Goal: Check status

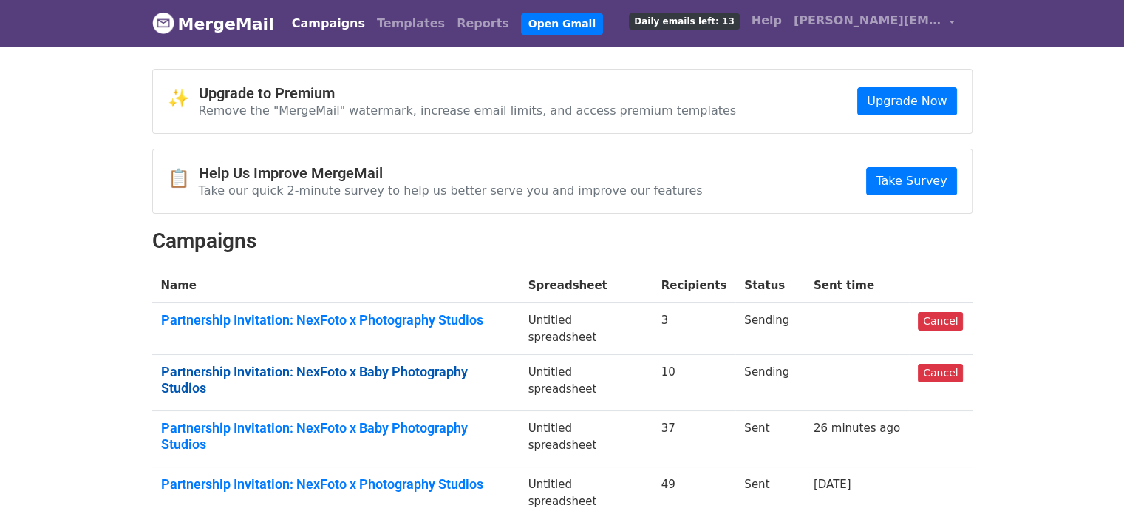
click at [333, 366] on link "Partnership Invitation: NexFoto x Baby Photography Studios" at bounding box center [336, 380] width 350 height 32
click at [439, 329] on td "Partnership Invitation: NexFoto x Photography Studios" at bounding box center [335, 329] width 367 height 52
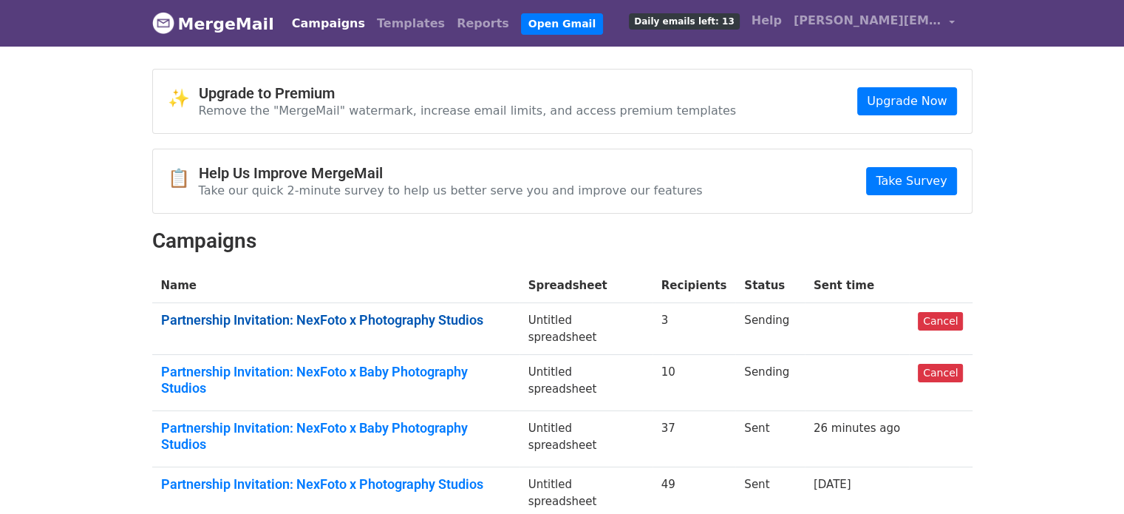
click at [432, 324] on link "Partnership Invitation: NexFoto x Photography Studios" at bounding box center [336, 320] width 350 height 16
click at [457, 476] on link "Partnership Invitation: NexFoto x Photography Studios" at bounding box center [336, 484] width 350 height 16
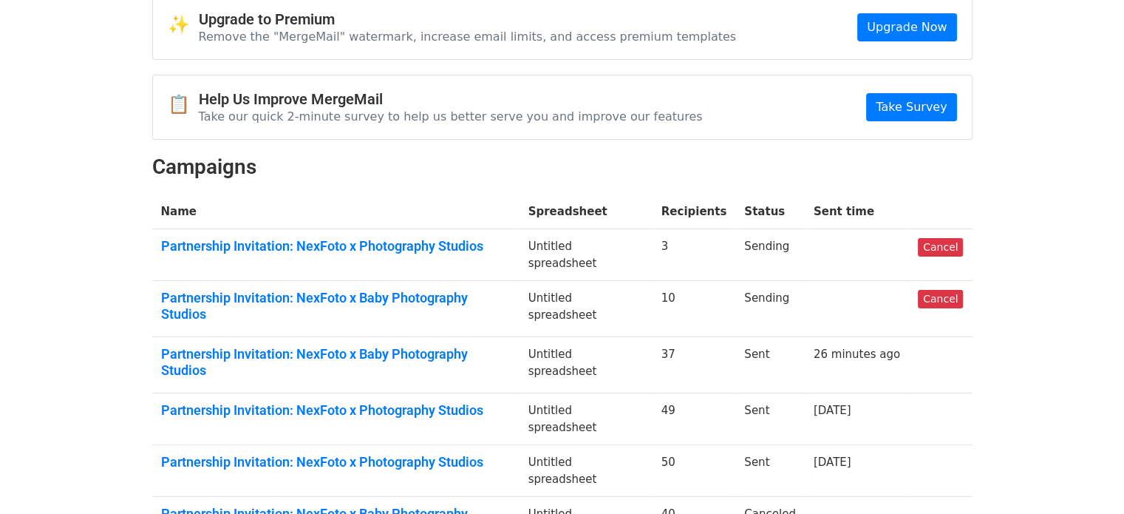
scroll to position [74, 0]
click at [401, 402] on link "Partnership Invitation: NexFoto x Photography Studios" at bounding box center [336, 410] width 350 height 16
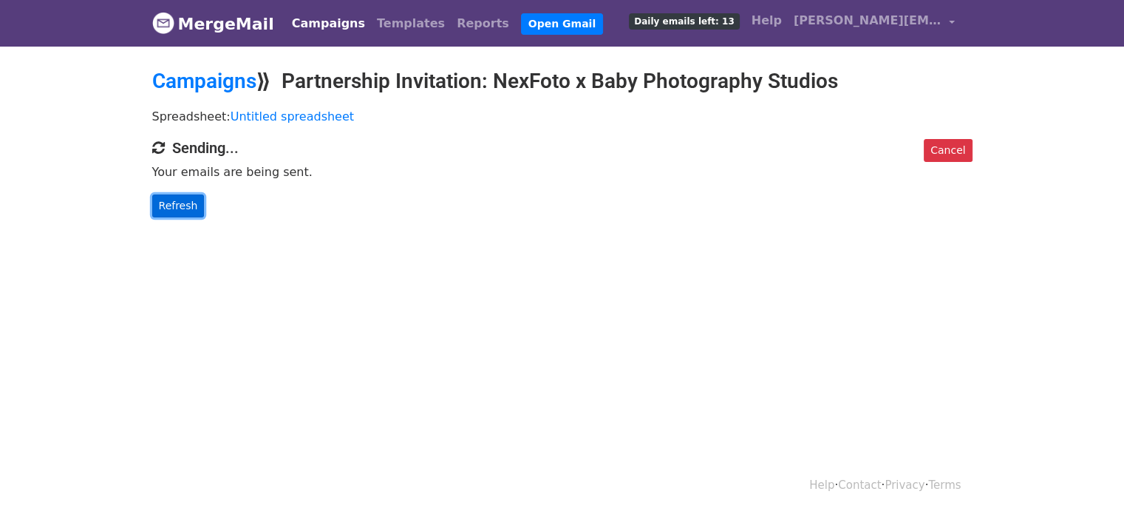
click at [177, 212] on link "Refresh" at bounding box center [178, 205] width 52 height 23
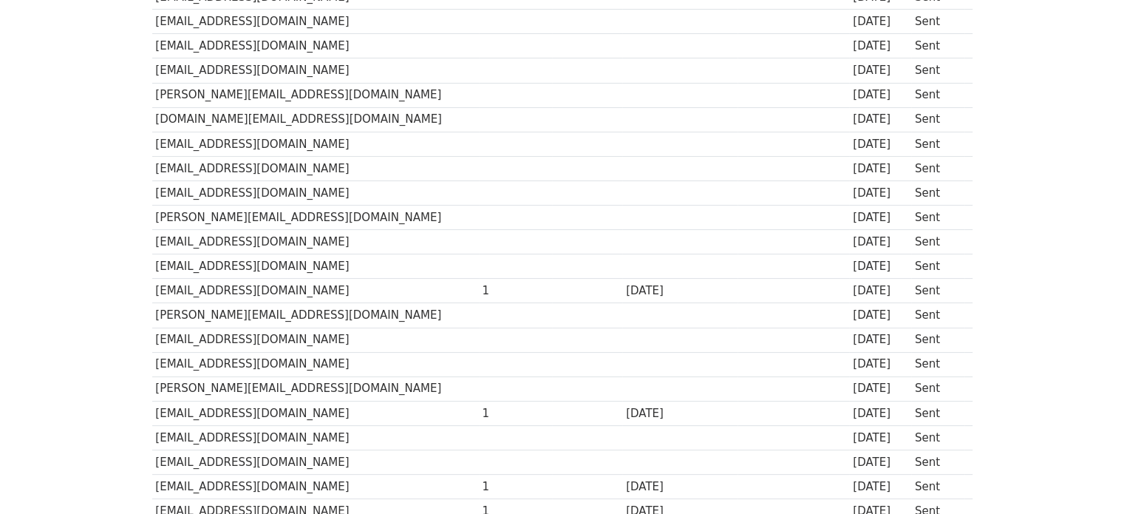
scroll to position [191, 0]
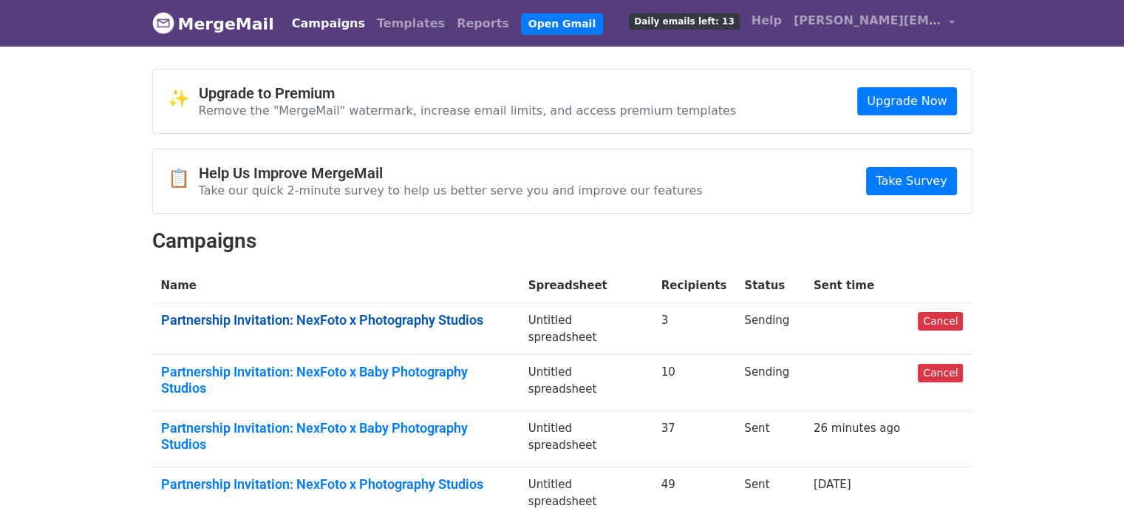
click at [388, 318] on link "Partnership Invitation: NexFoto x Photography Studios" at bounding box center [336, 320] width 350 height 16
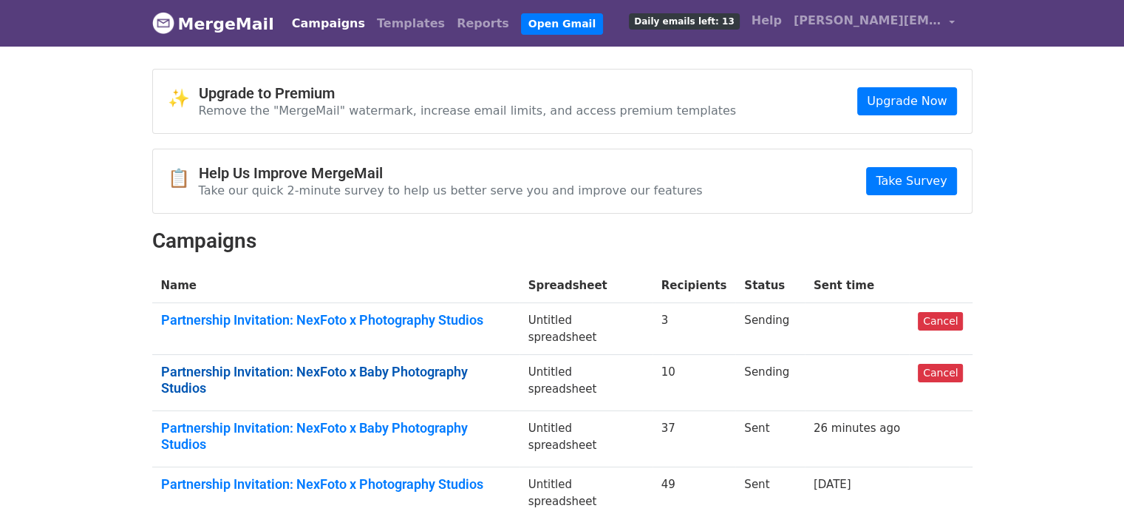
click at [479, 364] on link "Partnership Invitation: NexFoto x Baby Photography Studios" at bounding box center [336, 380] width 350 height 32
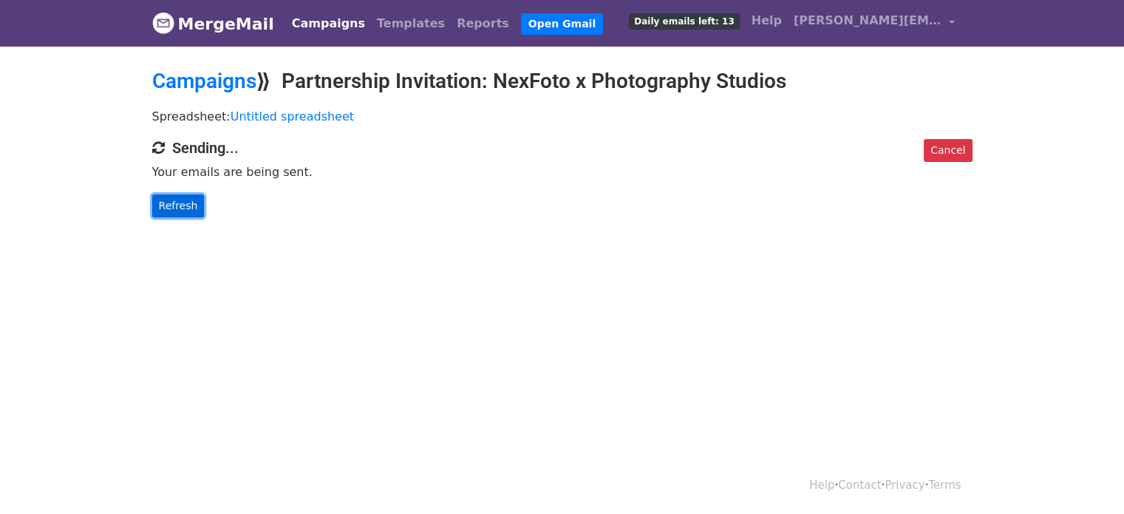
click at [180, 209] on link "Refresh" at bounding box center [178, 205] width 52 height 23
drag, startPoint x: 0, startPoint y: 0, endPoint x: 180, endPoint y: 209, distance: 275.6
click at [180, 209] on link "Refresh" at bounding box center [178, 205] width 52 height 23
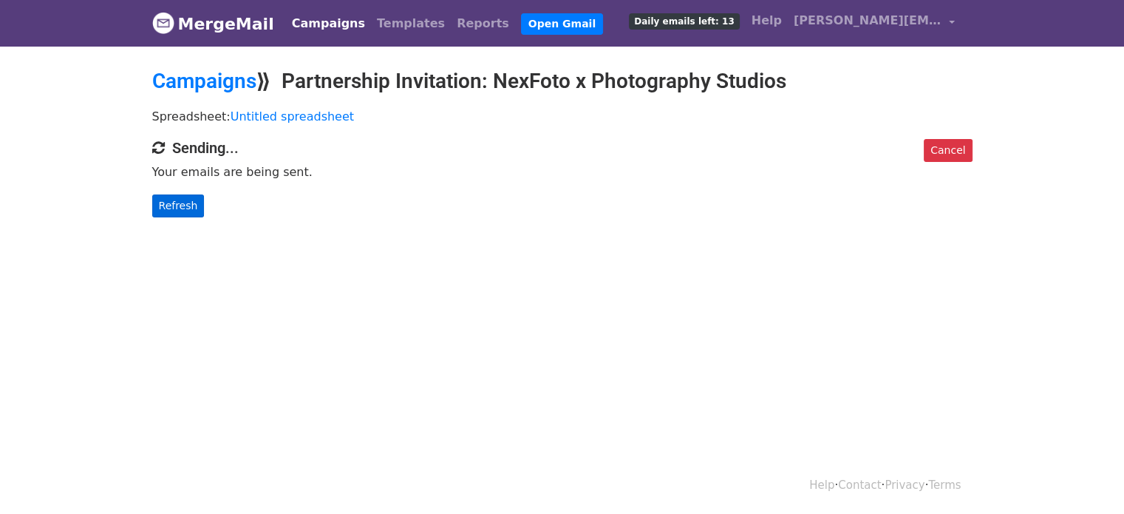
click at [180, 209] on link "Refresh" at bounding box center [178, 205] width 52 height 23
